Goal: Information Seeking & Learning: Check status

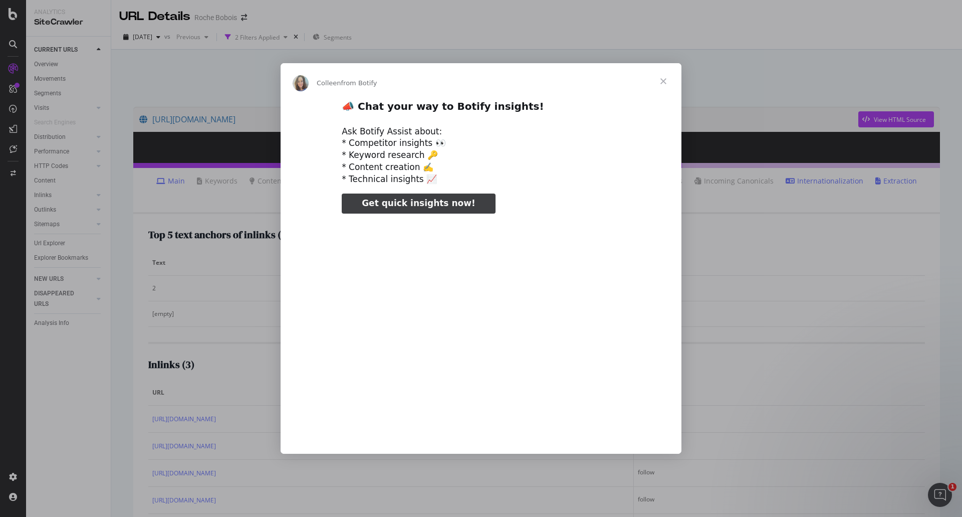
type input "292144"
click at [665, 81] on span "Close" at bounding box center [663, 81] width 36 height 36
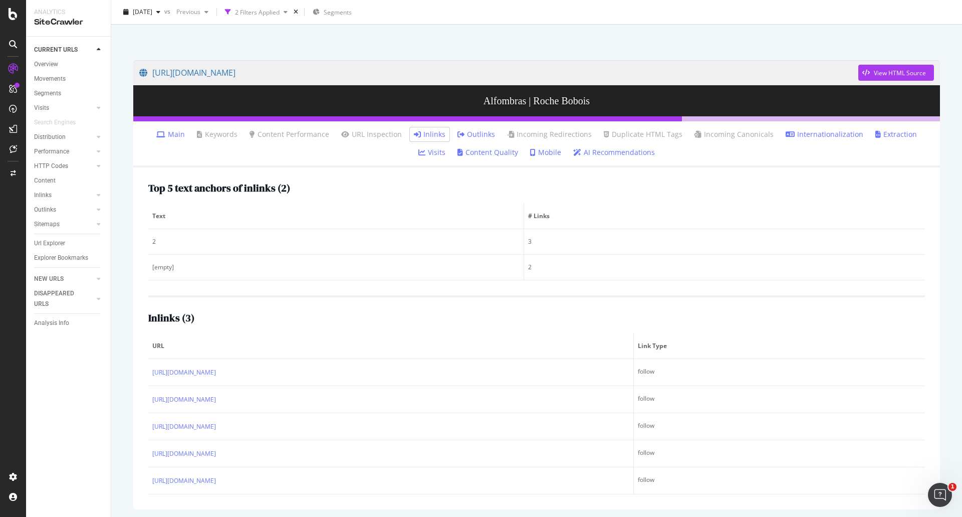
scroll to position [50, 0]
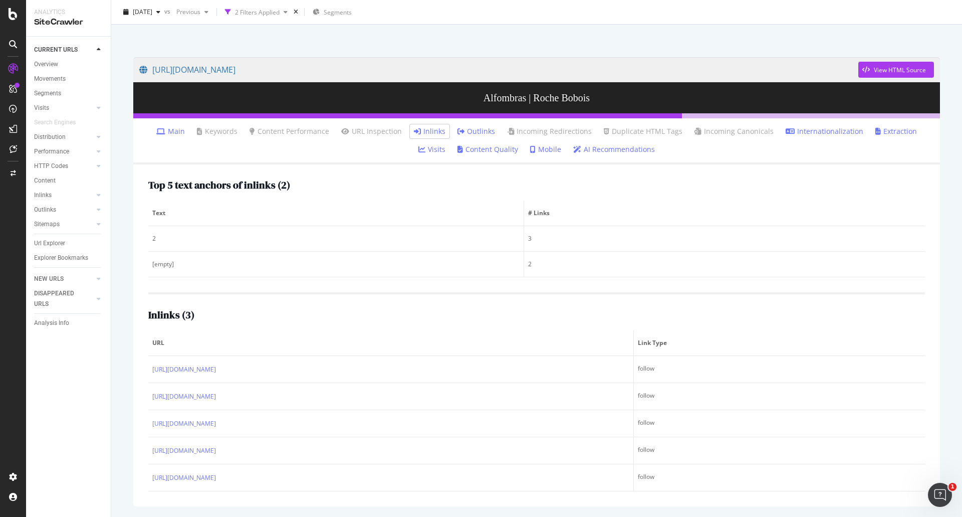
click at [457, 127] on link "Outlinks" at bounding box center [476, 131] width 38 height 10
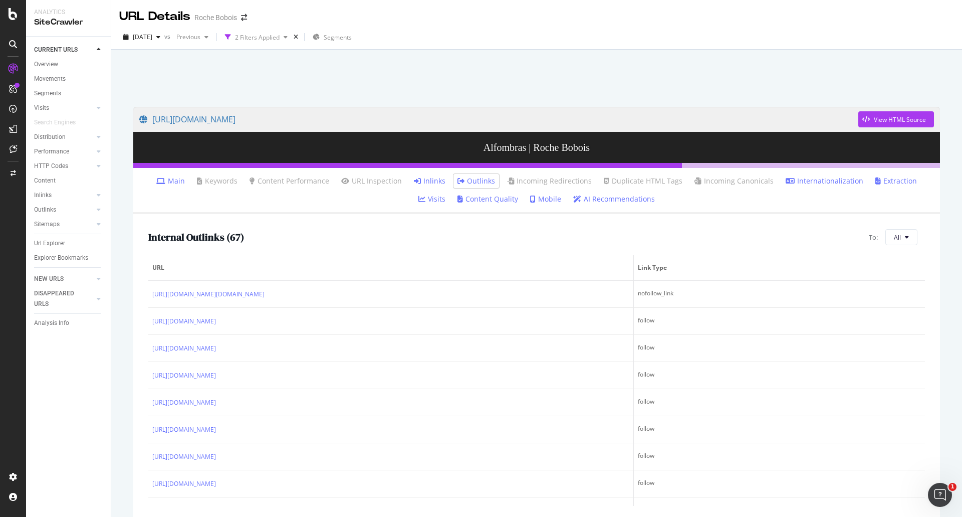
click at [416, 178] on link "Inlinks" at bounding box center [430, 181] width 32 height 10
